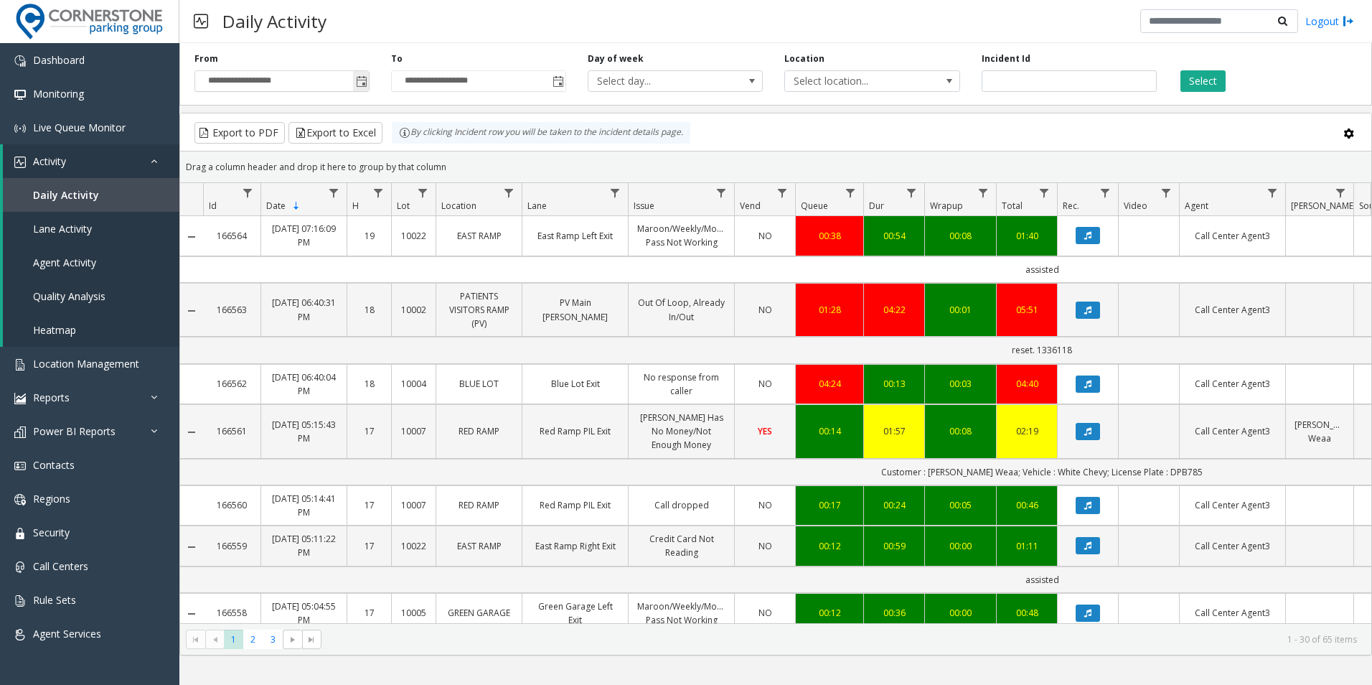
click at [359, 79] on span "Toggle popup" at bounding box center [361, 81] width 11 height 11
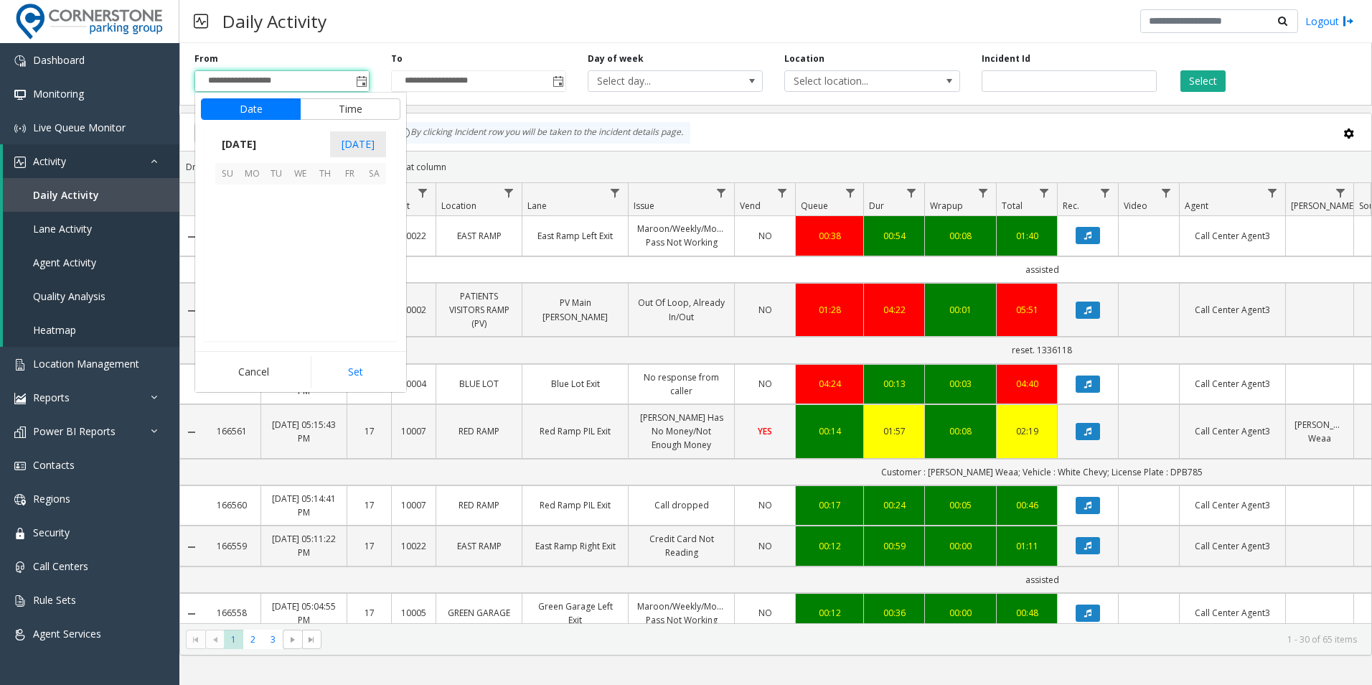
scroll to position [257583, 0]
drag, startPoint x: 246, startPoint y: 205, endPoint x: 322, endPoint y: 152, distance: 91.8
click at [247, 205] on span "1" at bounding box center [252, 196] width 24 height 24
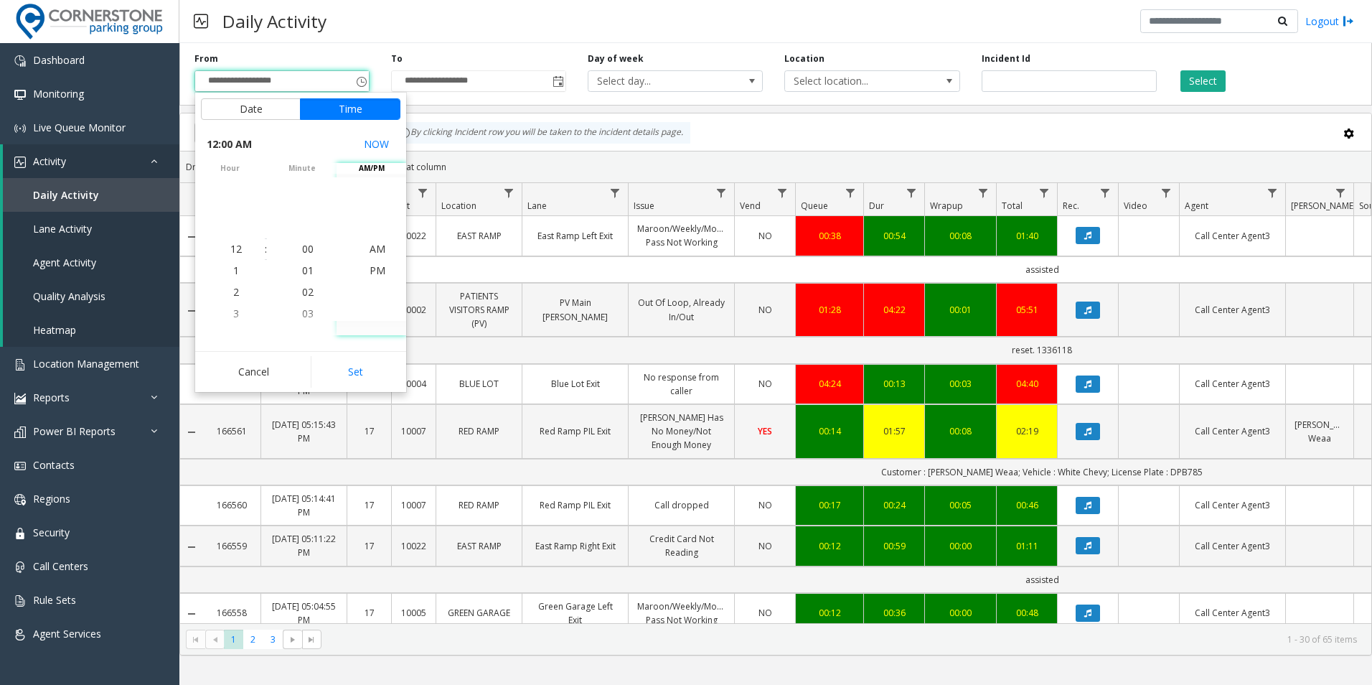
drag, startPoint x: 355, startPoint y: 365, endPoint x: 405, endPoint y: 276, distance: 102.8
click at [355, 365] on button "Set" at bounding box center [356, 372] width 90 height 32
type input "**********"
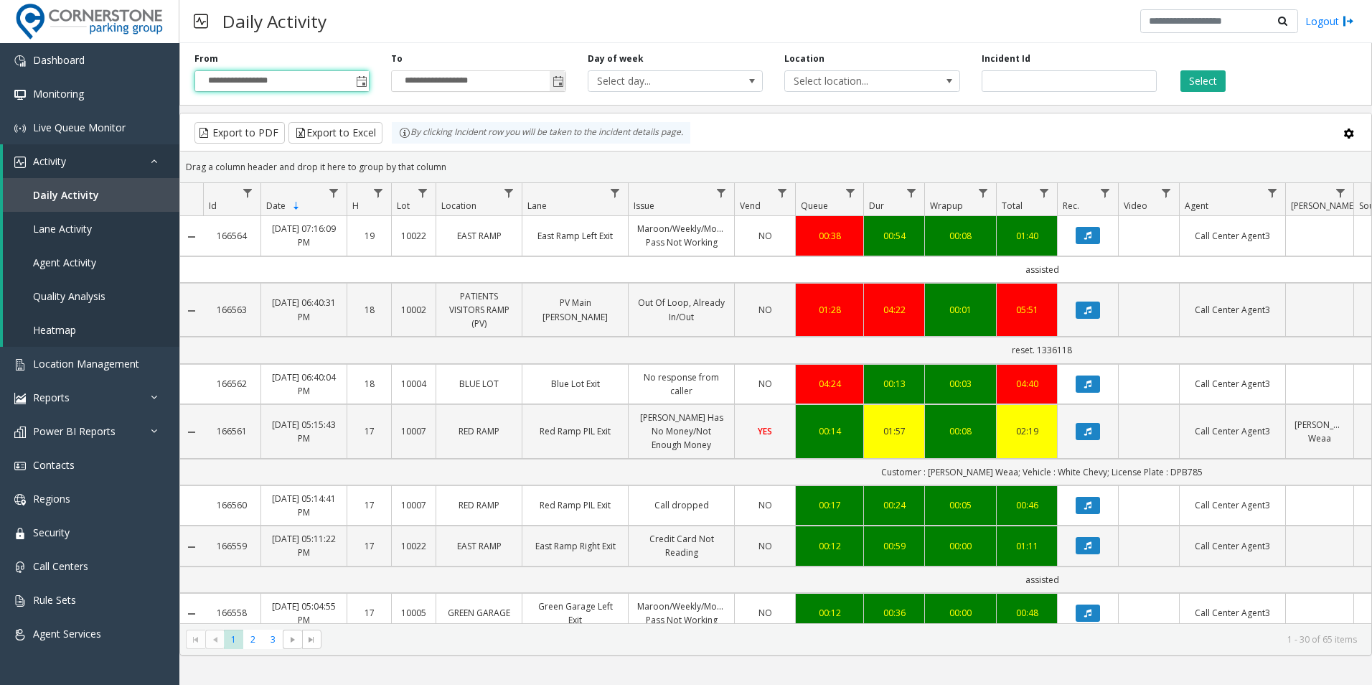
click at [561, 85] on span "Toggle popup" at bounding box center [558, 81] width 11 height 11
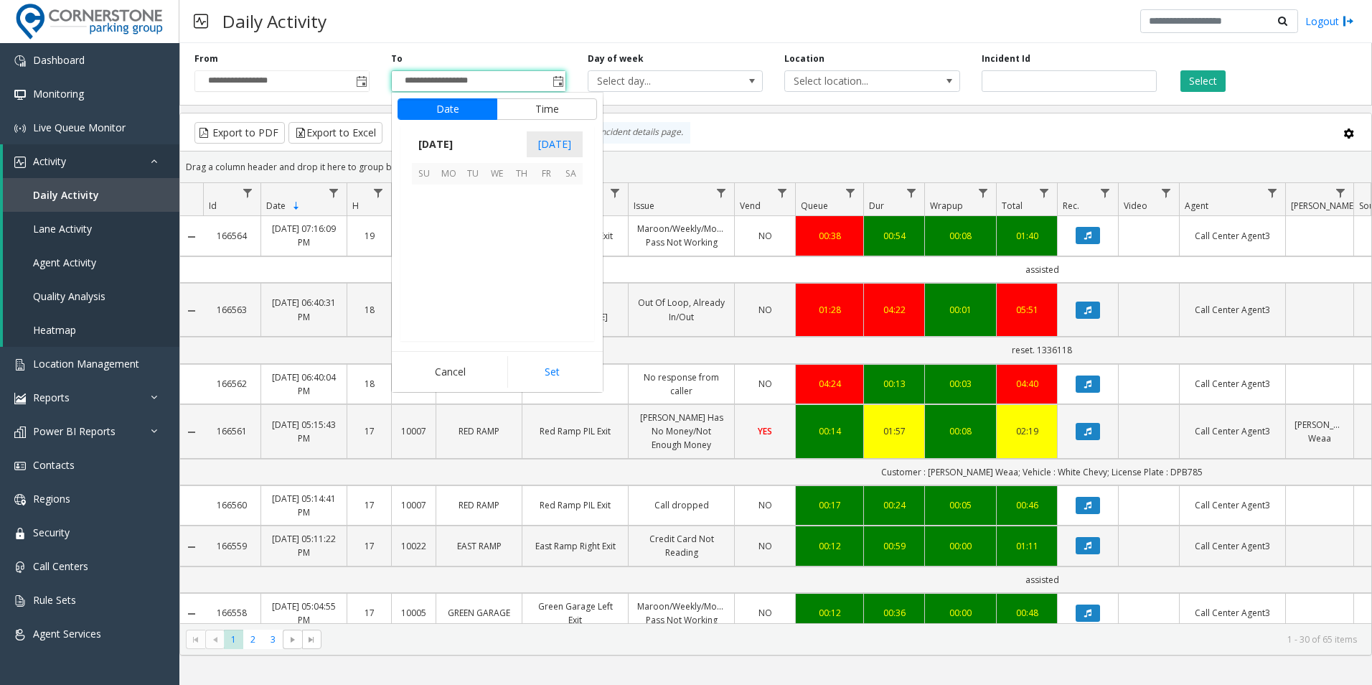
scroll to position [22, 0]
click at [525, 248] on span "18" at bounding box center [522, 245] width 24 height 24
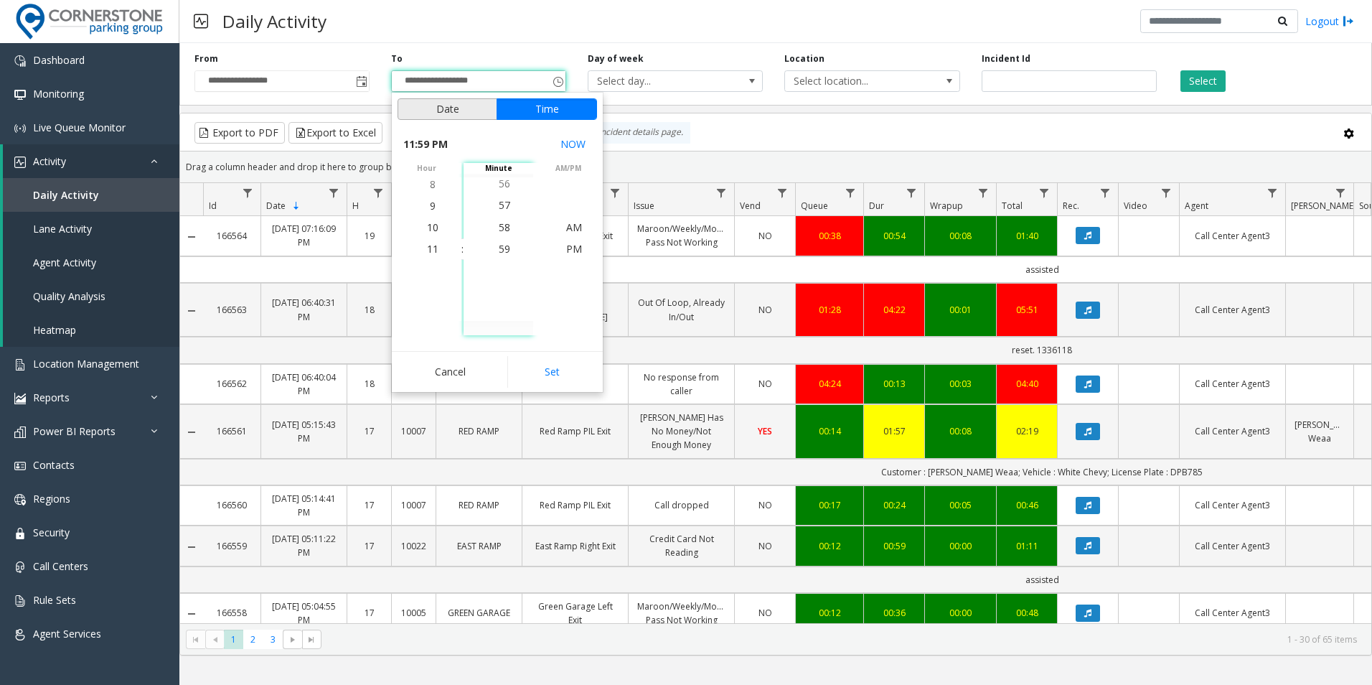
click at [443, 105] on button "Date" at bounding box center [448, 109] width 100 height 22
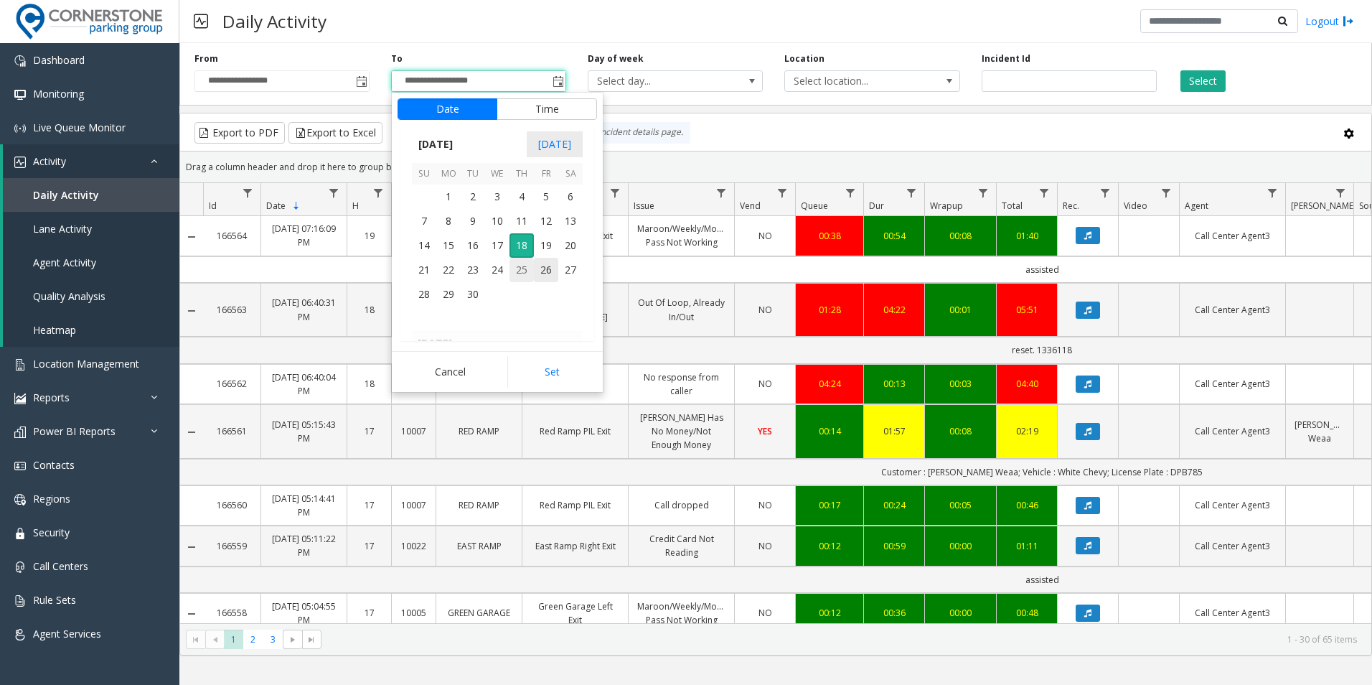
click at [525, 273] on span "25" at bounding box center [522, 270] width 24 height 24
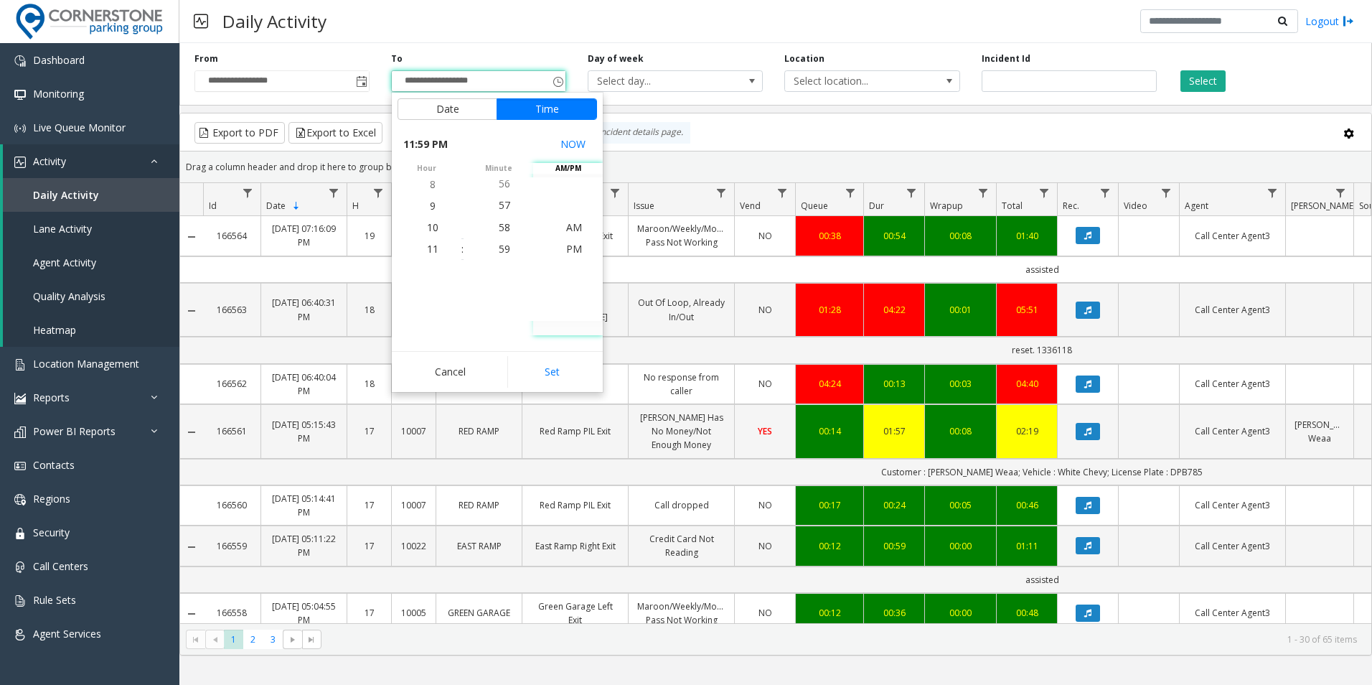
click at [560, 376] on button "Set" at bounding box center [552, 372] width 90 height 32
type input "**********"
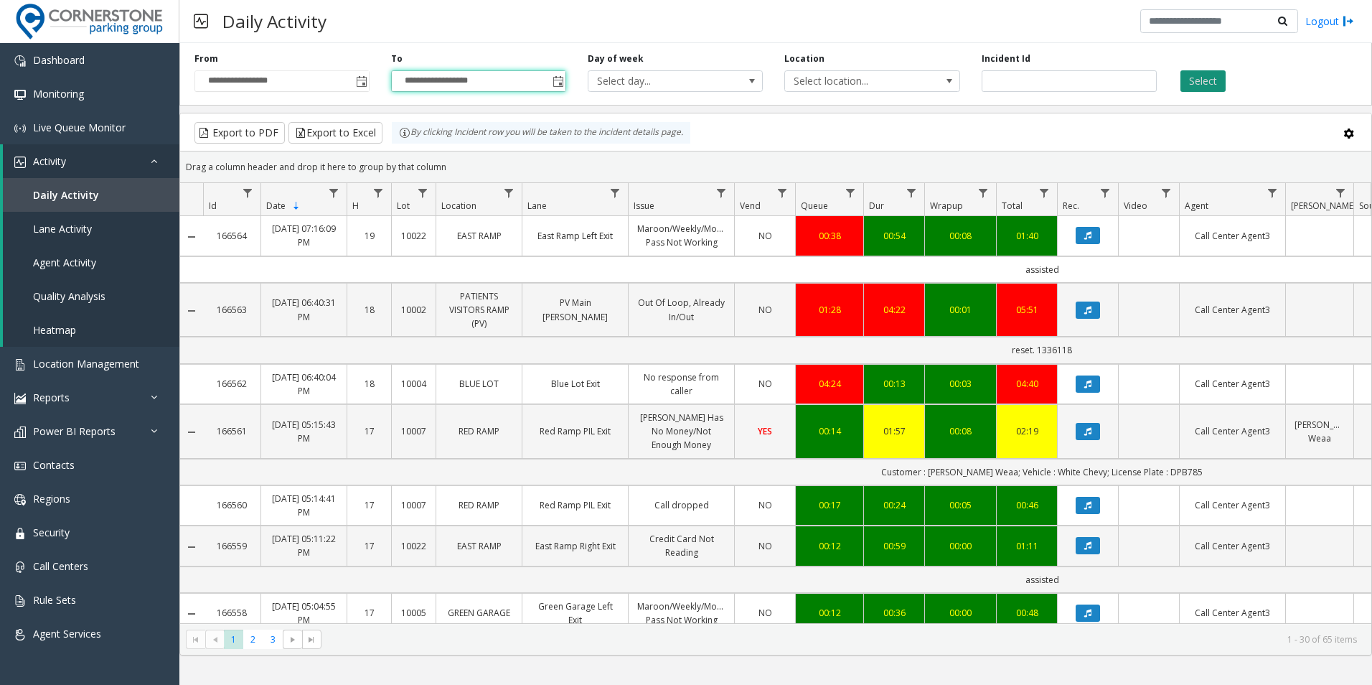
click at [1206, 84] on button "Select" at bounding box center [1203, 81] width 45 height 22
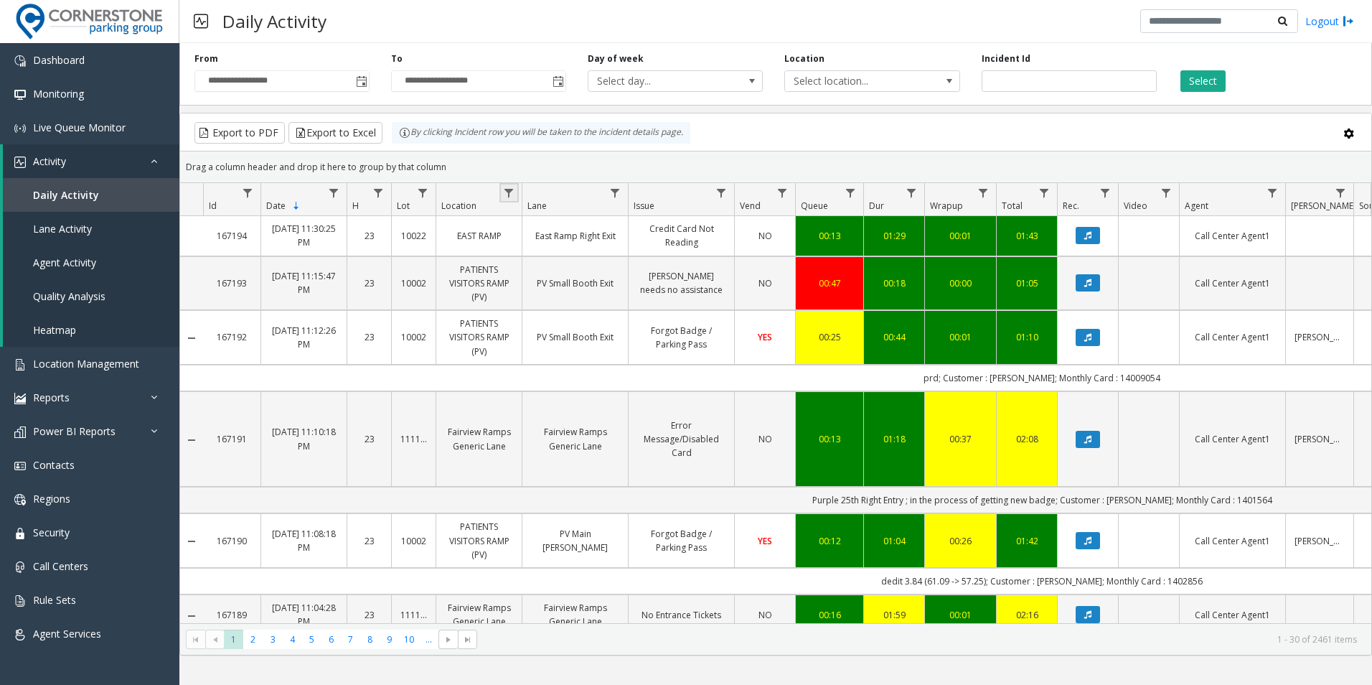
click at [515, 192] on link "Data table" at bounding box center [509, 192] width 19 height 19
click at [533, 258] on input "Location Filter" at bounding box center [571, 255] width 122 height 24
type input "***"
click at [606, 379] on button "Filter" at bounding box center [602, 388] width 59 height 32
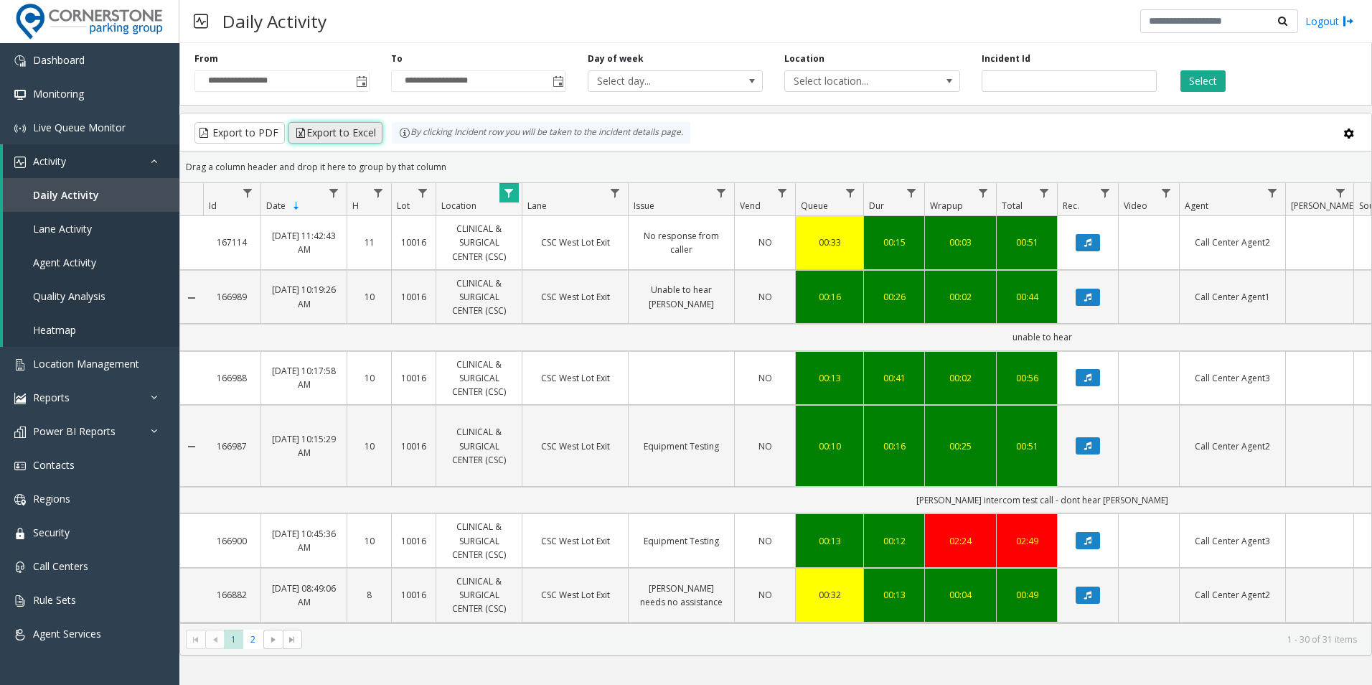
click at [317, 132] on button "Export to Excel" at bounding box center [336, 133] width 94 height 22
